Goal: Task Accomplishment & Management: Manage account settings

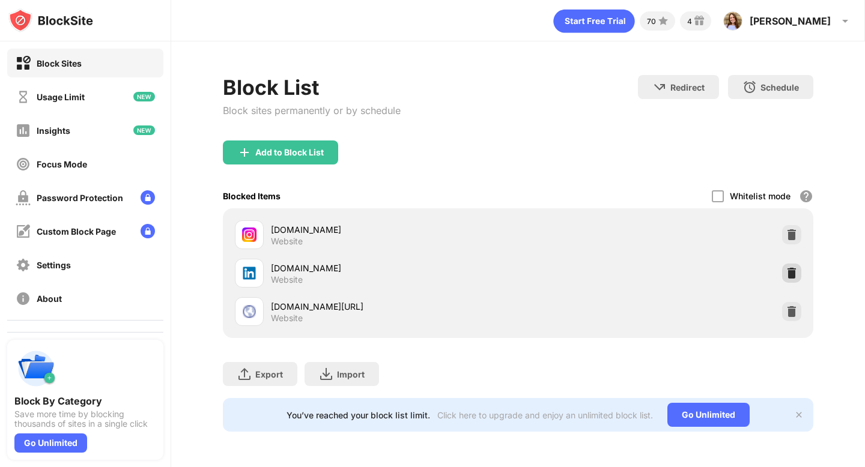
click at [798, 272] on div at bounding box center [791, 273] width 19 height 19
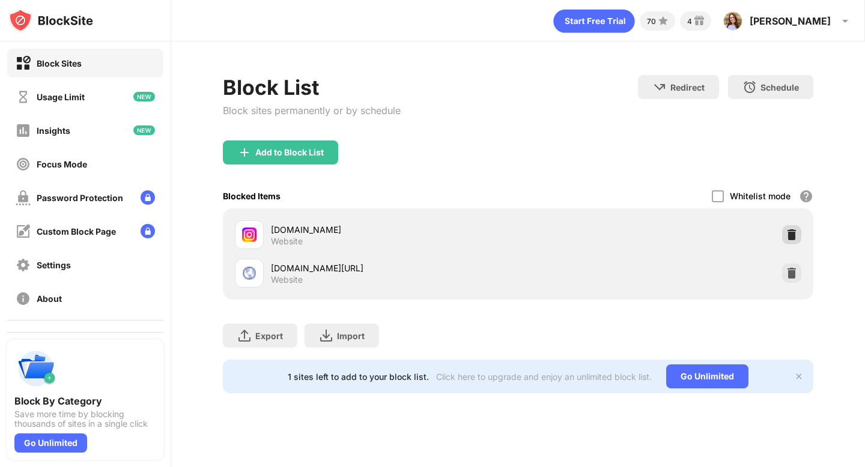
click at [786, 237] on img at bounding box center [792, 235] width 12 height 12
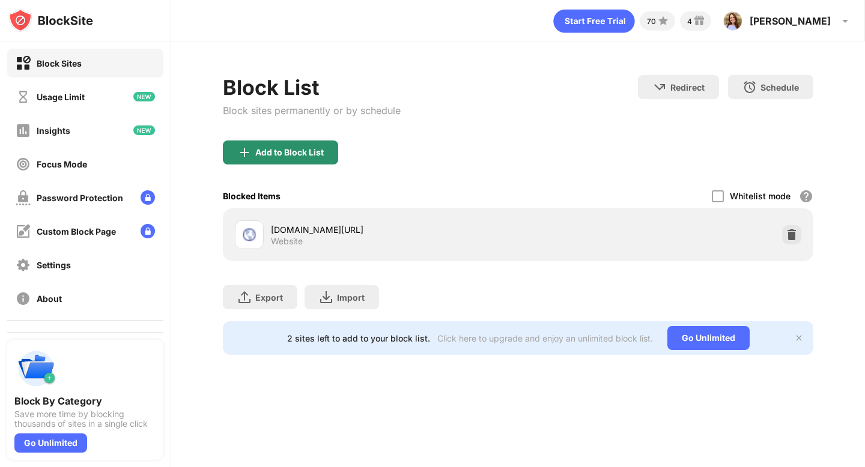
click at [293, 153] on div "Add to Block List" at bounding box center [289, 153] width 68 height 10
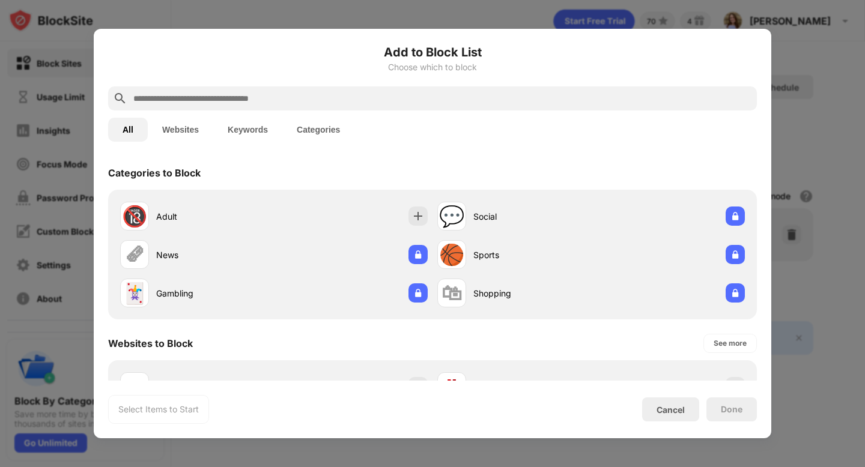
click at [225, 99] on input "text" at bounding box center [442, 98] width 620 height 14
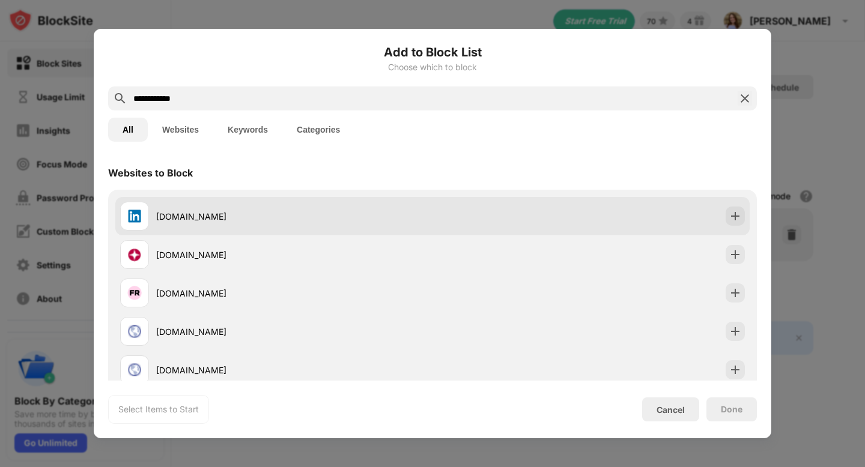
type input "**********"
click at [214, 208] on div "[DOMAIN_NAME]" at bounding box center [276, 216] width 312 height 29
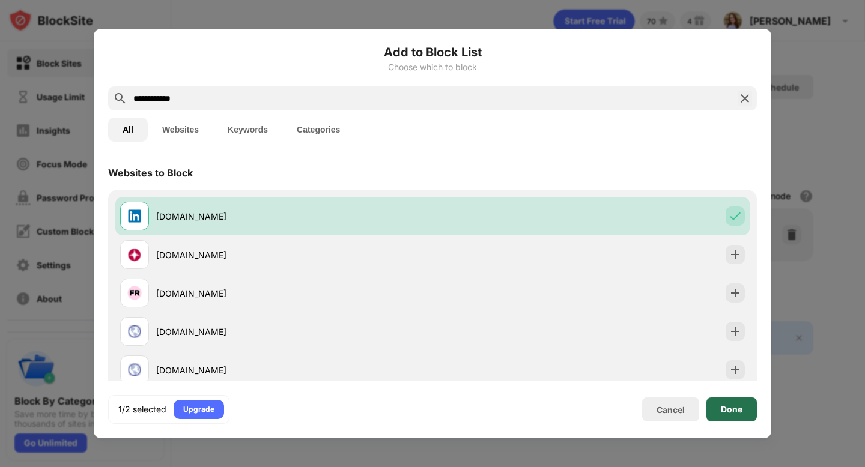
click at [717, 416] on div "Done" at bounding box center [731, 410] width 50 height 24
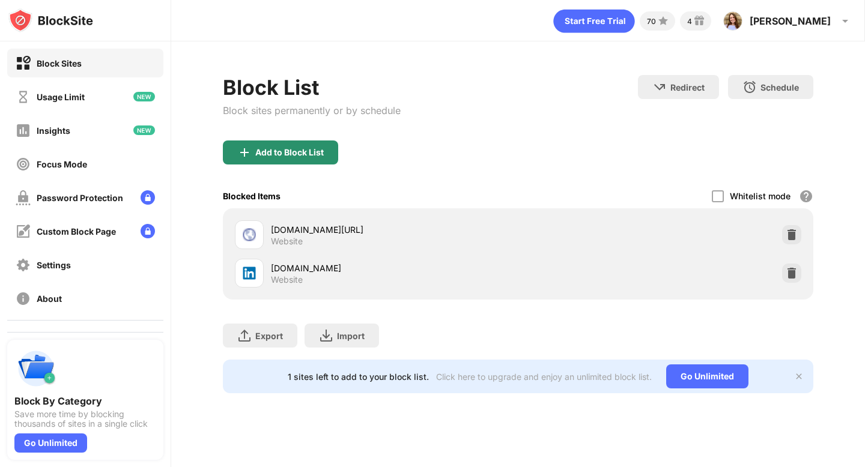
click at [267, 158] on div "Add to Block List" at bounding box center [280, 153] width 115 height 24
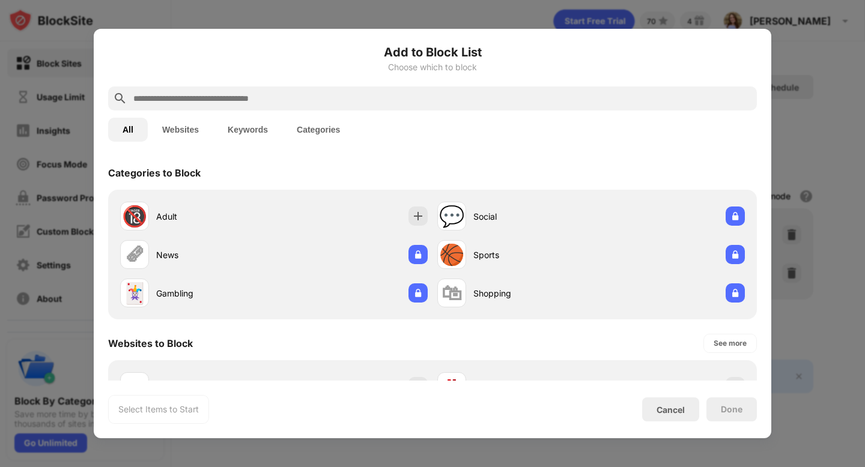
click at [261, 103] on input "text" at bounding box center [442, 98] width 620 height 14
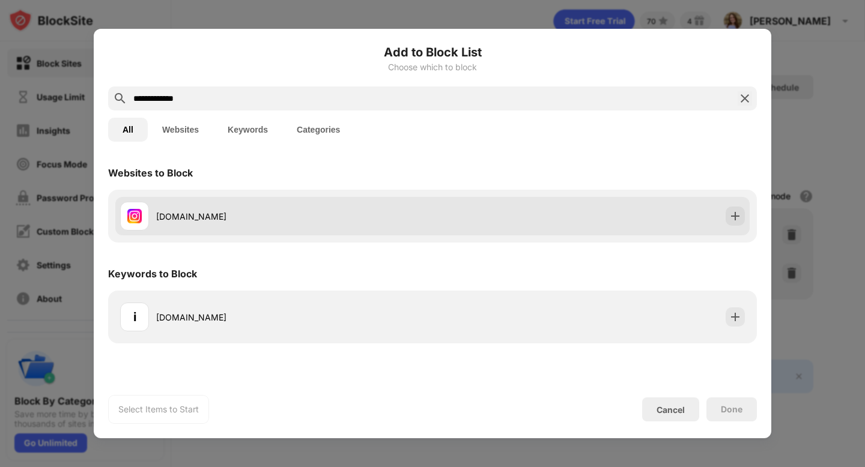
type input "**********"
click at [243, 212] on div "[DOMAIN_NAME]" at bounding box center [294, 216] width 276 height 13
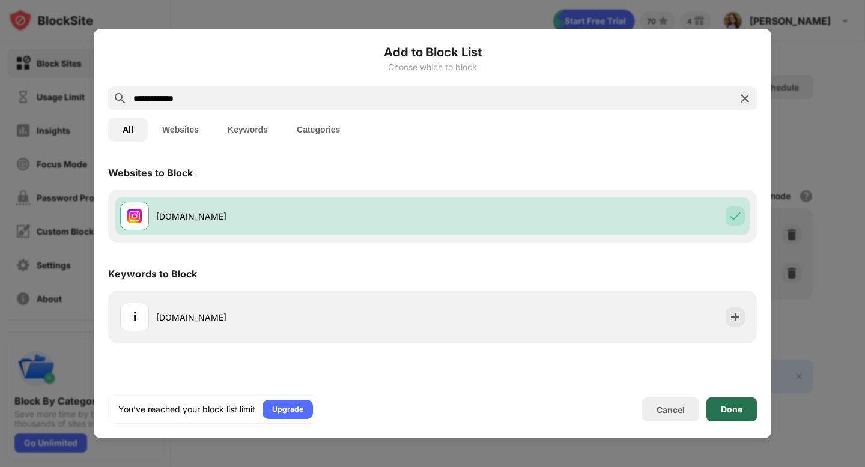
click at [721, 411] on div "Done" at bounding box center [732, 410] width 22 height 10
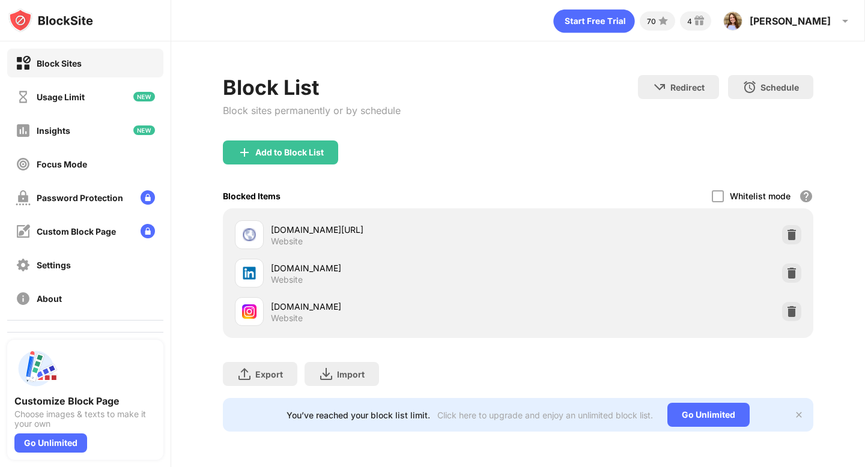
click at [777, 309] on div "[DOMAIN_NAME] Website" at bounding box center [517, 312] width 575 height 38
click at [787, 309] on img at bounding box center [792, 312] width 12 height 12
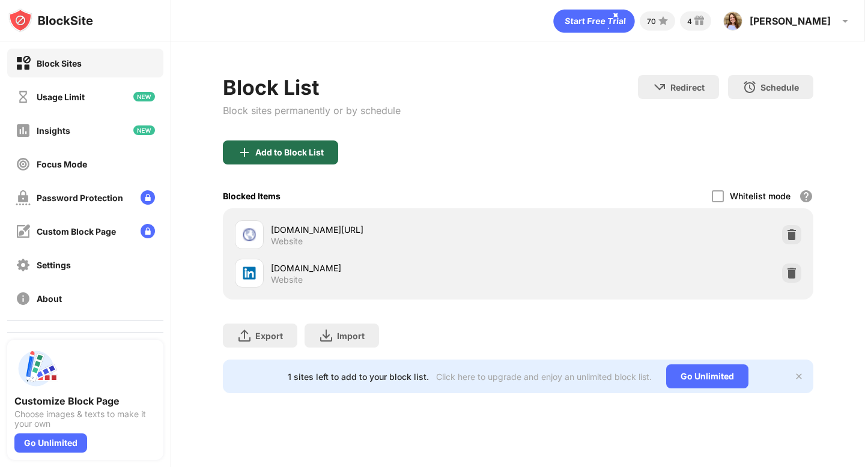
click at [282, 148] on div "Add to Block List" at bounding box center [289, 153] width 68 height 10
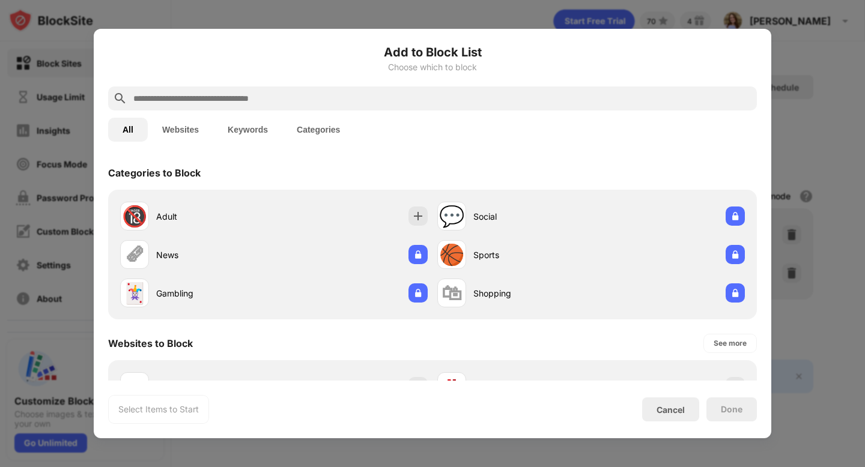
click at [217, 102] on input "text" at bounding box center [442, 98] width 620 height 14
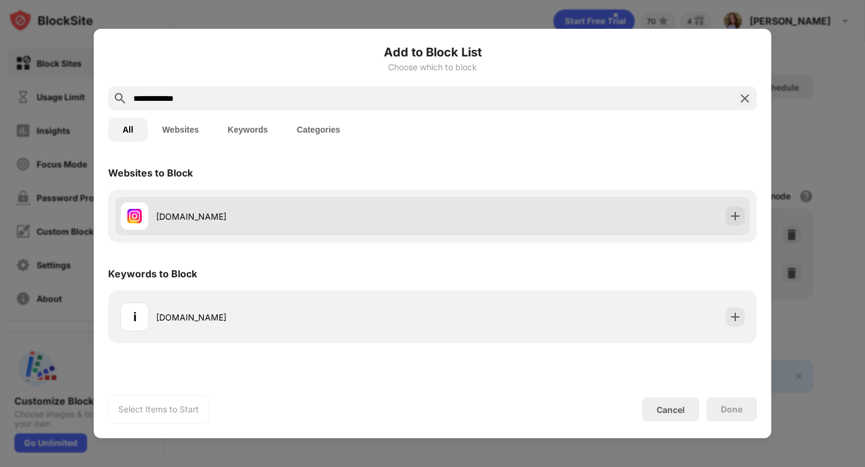
type input "**********"
click at [216, 226] on div "[DOMAIN_NAME]" at bounding box center [276, 216] width 312 height 29
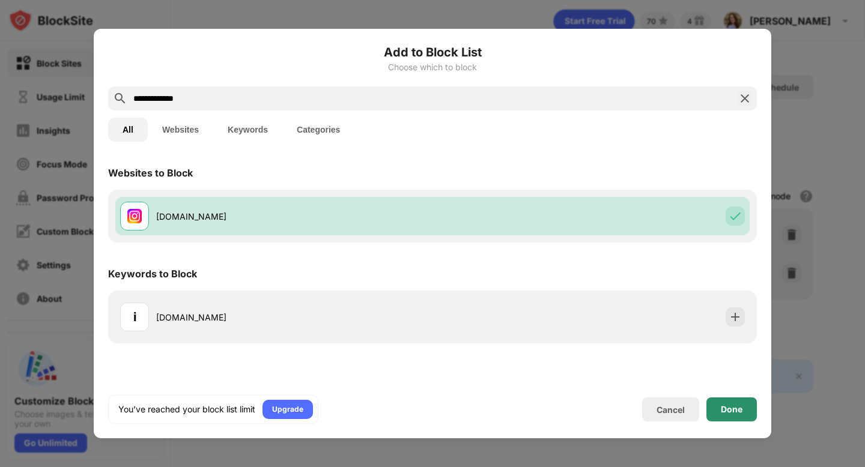
click at [737, 410] on div "Done" at bounding box center [732, 410] width 22 height 10
